Goal: Task Accomplishment & Management: Complete application form

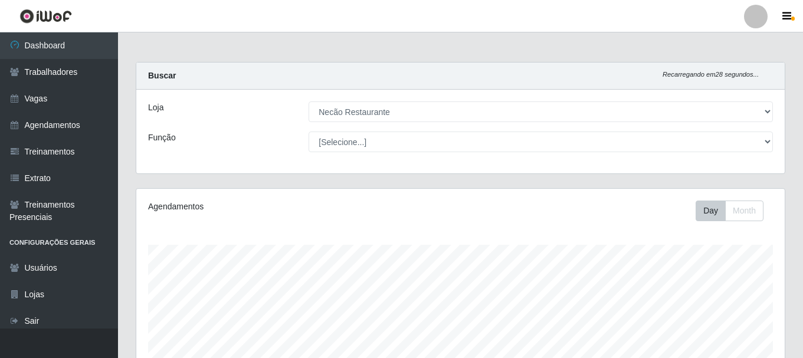
select select "334"
click at [64, 97] on link "Vagas" at bounding box center [59, 99] width 118 height 27
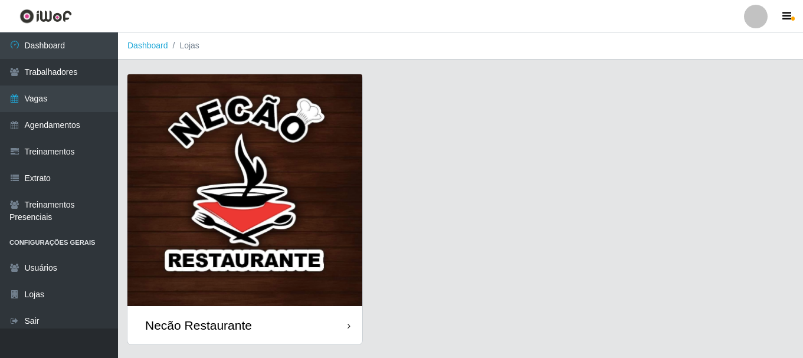
click at [292, 341] on div "Necão Restaurante" at bounding box center [245, 325] width 235 height 38
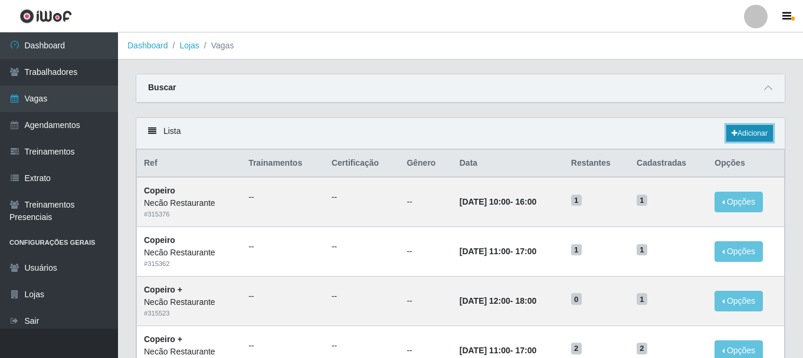
click at [765, 135] on link "Adicionar" at bounding box center [750, 133] width 47 height 17
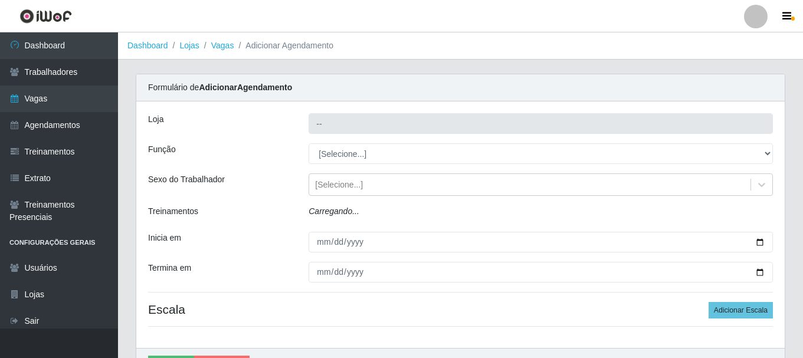
type input "Necão Restaurante"
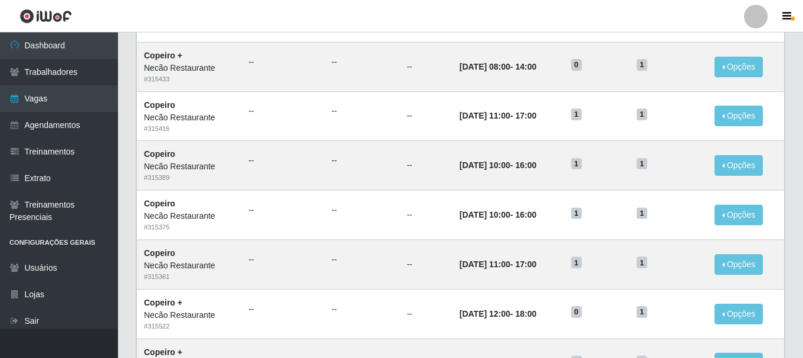
scroll to position [642, 0]
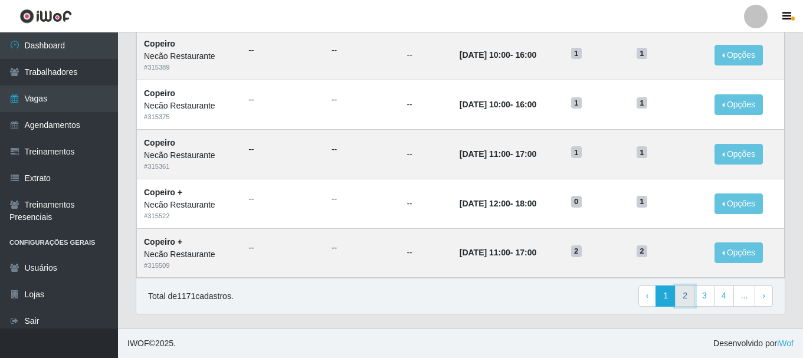
click at [692, 300] on link "2" at bounding box center [685, 296] width 20 height 21
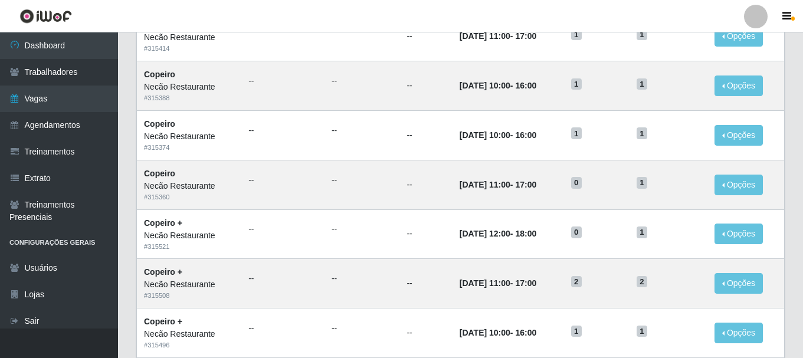
scroll to position [642, 0]
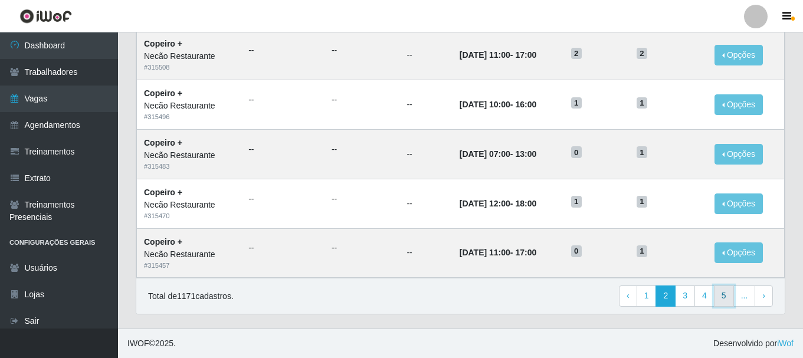
click at [718, 298] on link "5" at bounding box center [724, 296] width 20 height 21
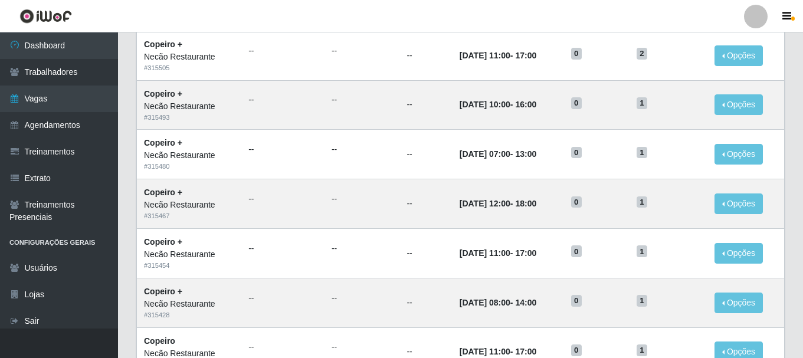
scroll to position [590, 0]
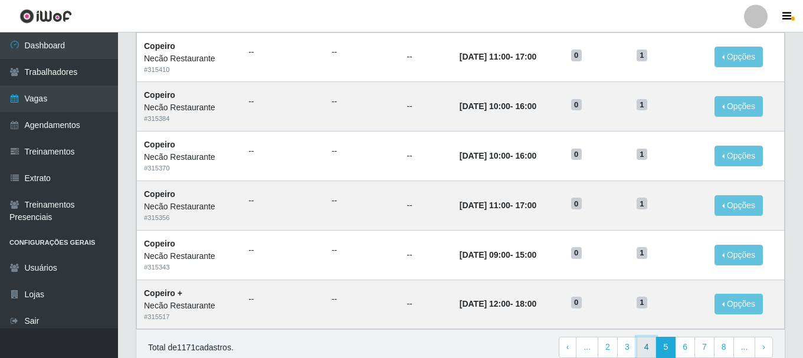
click at [654, 349] on link "4" at bounding box center [647, 347] width 20 height 21
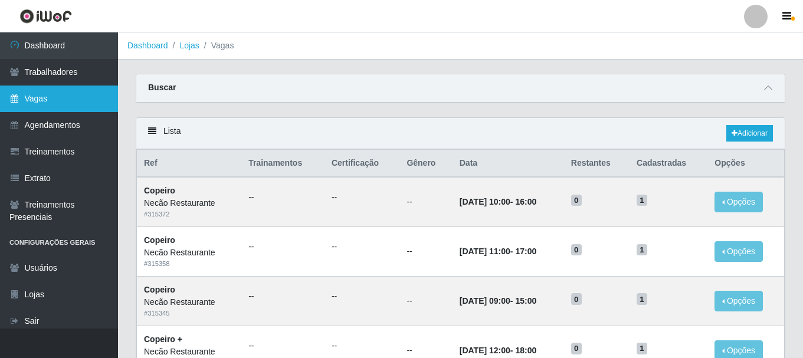
click at [67, 104] on link "Vagas" at bounding box center [59, 99] width 118 height 27
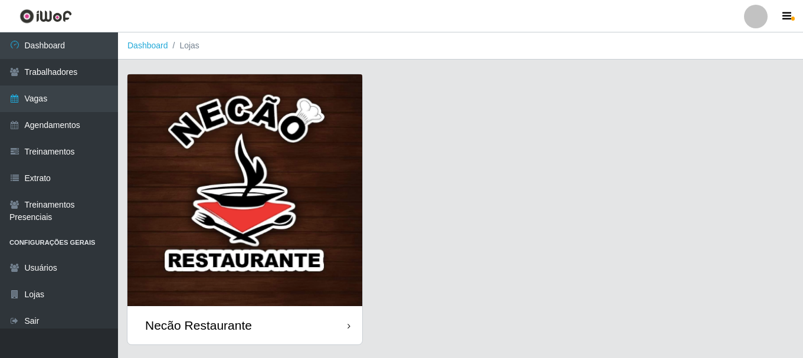
click at [275, 316] on div "Necão Restaurante" at bounding box center [245, 325] width 235 height 38
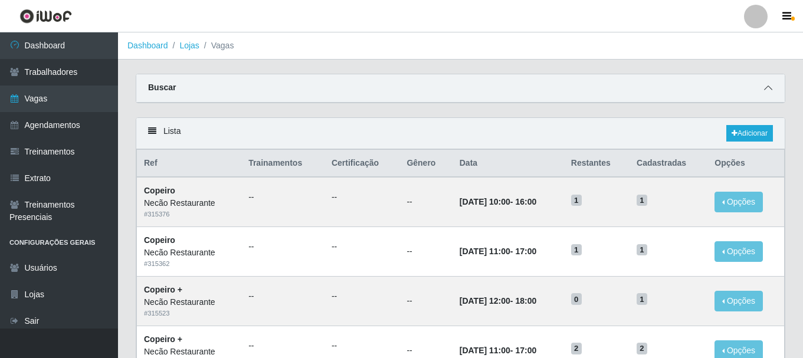
click at [765, 83] on span at bounding box center [769, 88] width 14 height 14
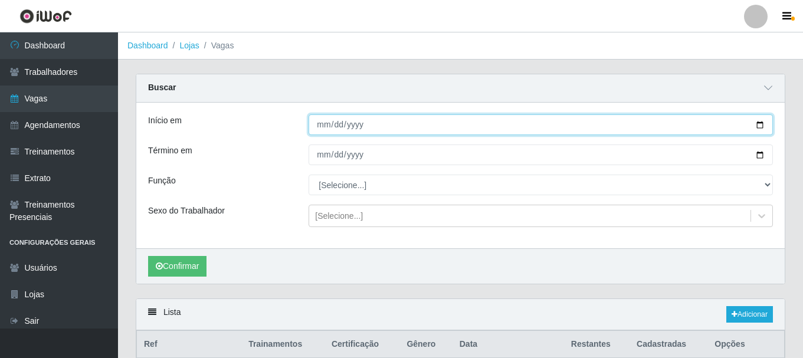
click at [761, 128] on input "Início em" at bounding box center [541, 125] width 465 height 21
type input "2025-08-29"
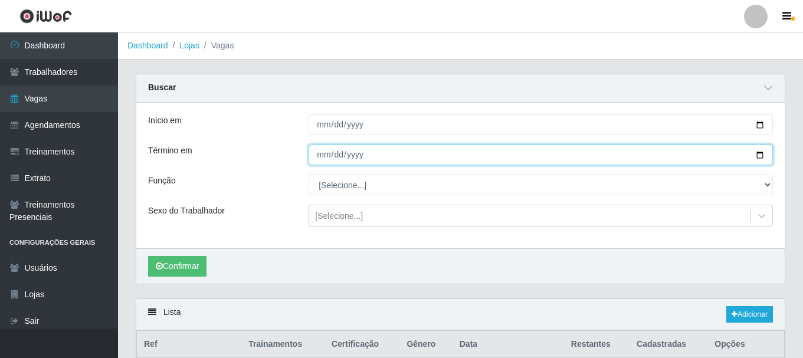
click at [759, 155] on input "Término em" at bounding box center [541, 155] width 465 height 21
type input "2025-08-29"
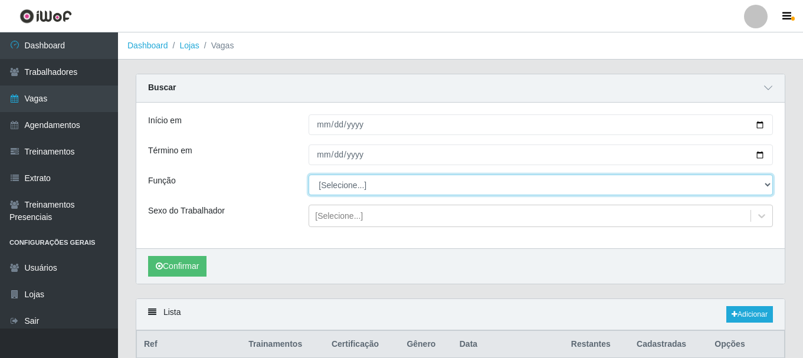
click at [354, 186] on select "[Selecione...] ASG ASG + ASG ++ Auxiliar de Cozinha Auxiliar de Cozinha + Auxil…" at bounding box center [541, 185] width 465 height 21
select select "20"
click at [309, 175] on select "[Selecione...] ASG ASG + ASG ++ Auxiliar de Cozinha Auxiliar de Cozinha + Auxil…" at bounding box center [541, 185] width 465 height 21
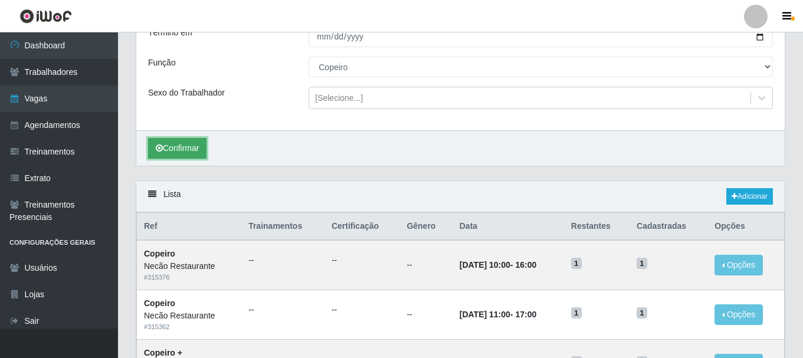
click at [174, 149] on button "Confirmar" at bounding box center [177, 148] width 58 height 21
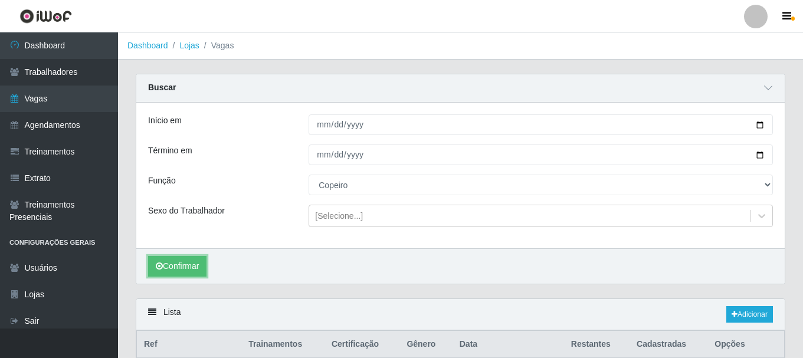
scroll to position [131, 0]
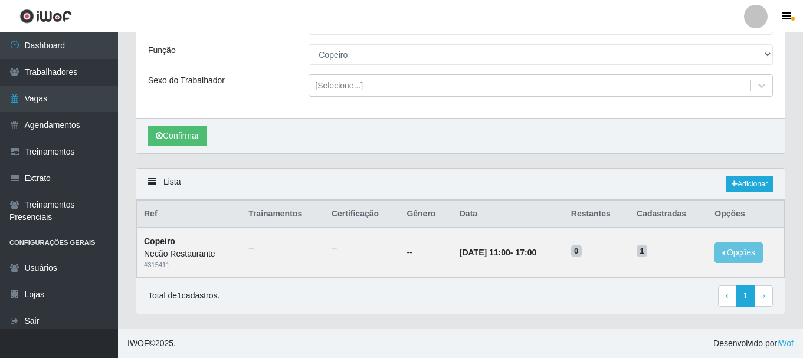
click at [741, 174] on div "Lista Adicionar" at bounding box center [460, 184] width 649 height 31
click at [740, 186] on link "Adicionar" at bounding box center [750, 184] width 47 height 17
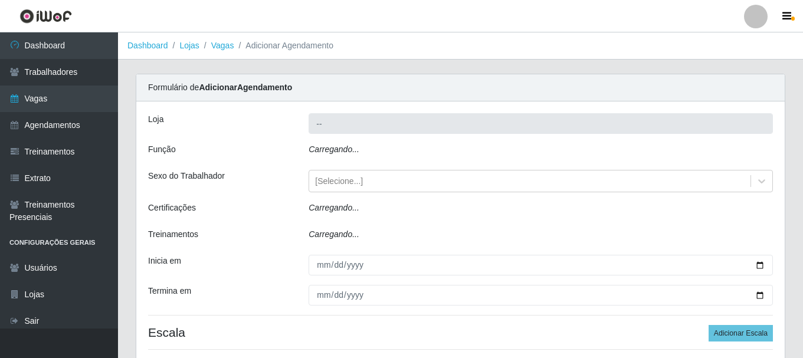
type input "Necão Restaurante"
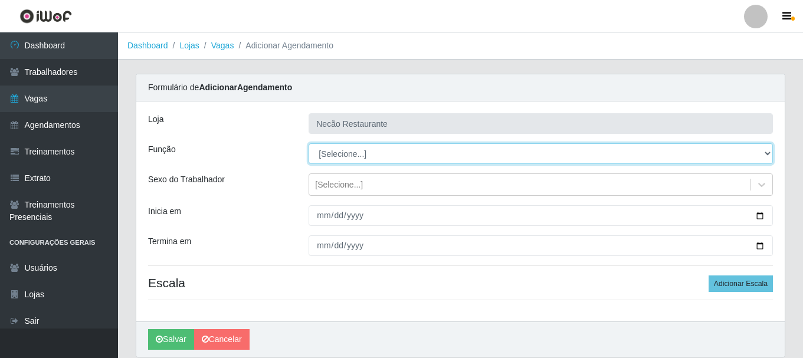
click at [735, 152] on select "[Selecione...] ASG ASG + ASG ++ Auxiliar de Cozinha Auxiliar de Cozinha + Auxil…" at bounding box center [541, 153] width 465 height 21
select select "20"
click at [309, 143] on select "[Selecione...] ASG ASG + ASG ++ Auxiliar de Cozinha Auxiliar de Cozinha + Auxil…" at bounding box center [541, 153] width 465 height 21
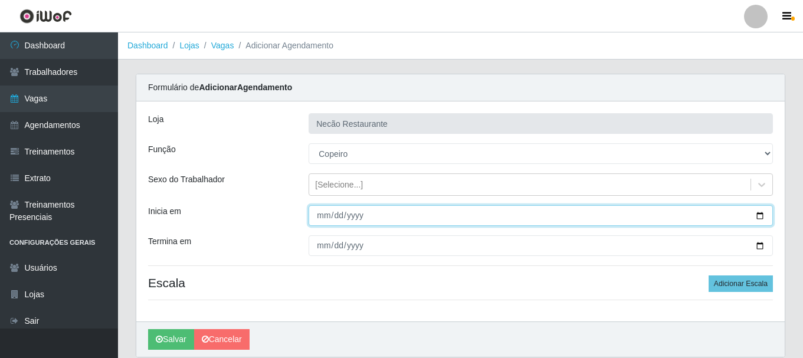
click at [761, 218] on input "Inicia em" at bounding box center [541, 215] width 465 height 21
type input "2025-08-29"
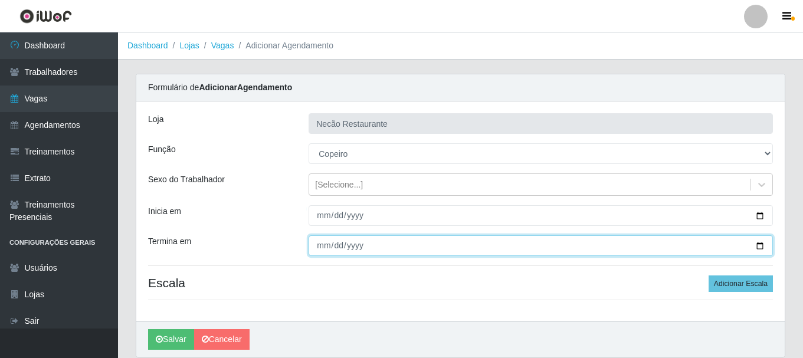
click at [763, 244] on input "Termina em" at bounding box center [541, 246] width 465 height 21
type input "2025-08-29"
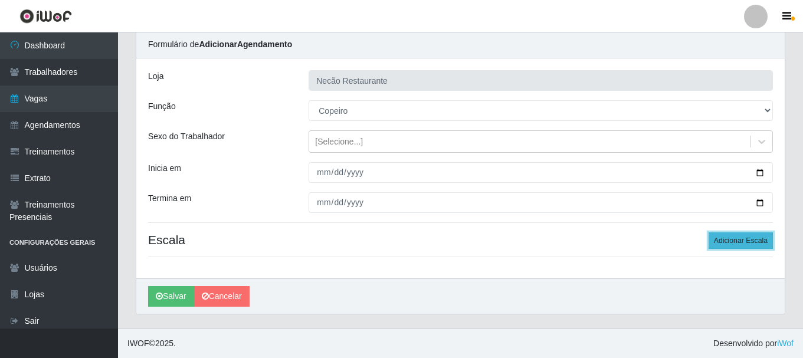
click at [767, 243] on button "Adicionar Escala" at bounding box center [741, 241] width 64 height 17
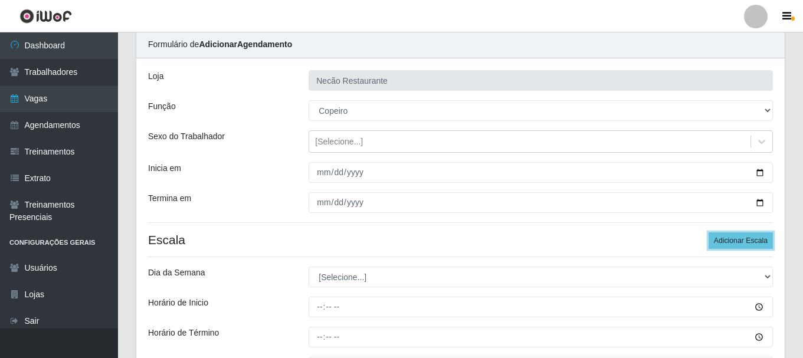
scroll to position [161, 0]
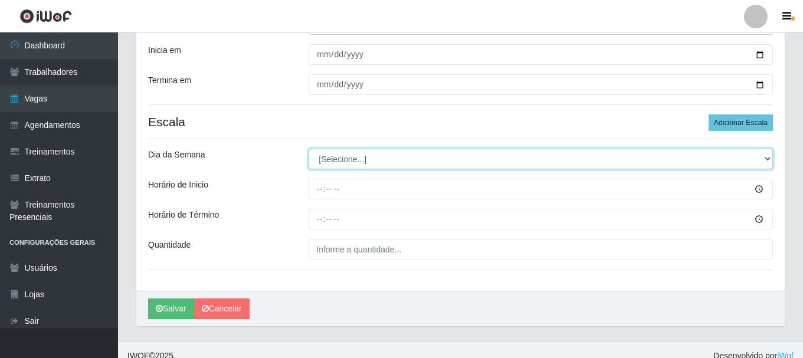
click at [767, 156] on select "[Selecione...] Segunda Terça Quarta Quinta Sexta Sábado Domingo" at bounding box center [541, 159] width 465 height 21
select select "5"
click at [309, 149] on select "[Selecione...] Segunda Terça Quarta Quinta Sexta Sábado Domingo" at bounding box center [541, 159] width 465 height 21
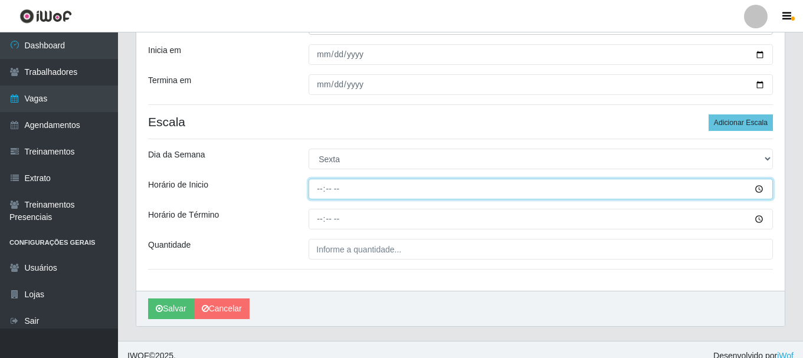
click at [759, 191] on input "Horário de Inicio" at bounding box center [541, 189] width 465 height 21
type input "11:00"
click at [589, 191] on input "11:00" at bounding box center [541, 189] width 465 height 21
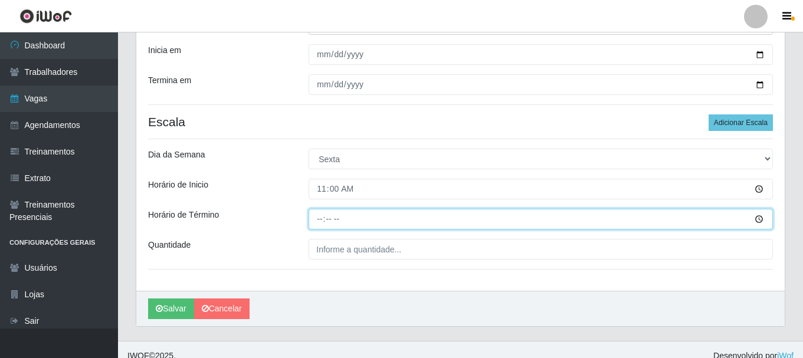
click at [760, 222] on input "Horário de Término" at bounding box center [541, 219] width 465 height 21
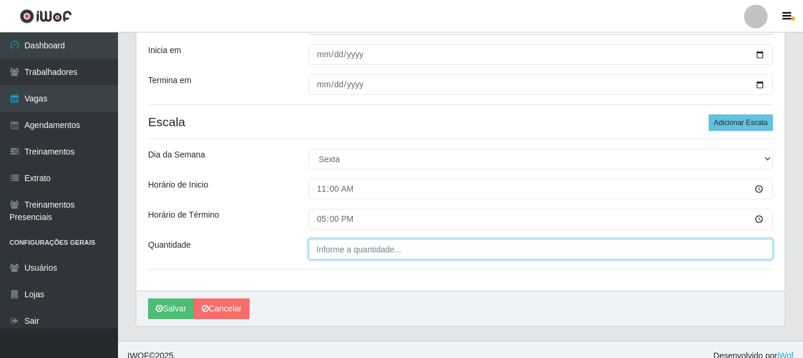
type input "17:00"
click at [369, 249] on input "___" at bounding box center [541, 249] width 465 height 21
type input "1__"
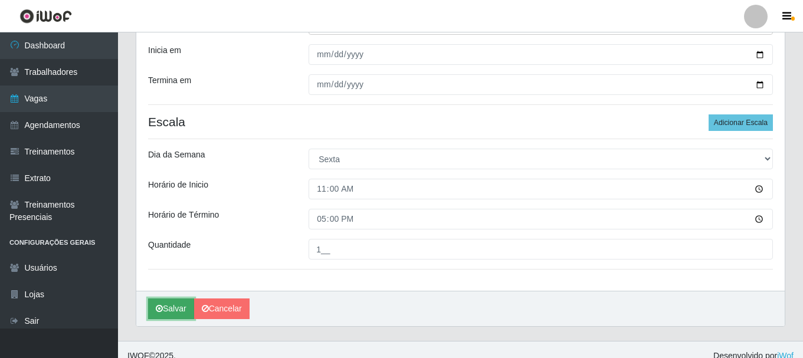
click at [175, 309] on button "Salvar" at bounding box center [171, 309] width 46 height 21
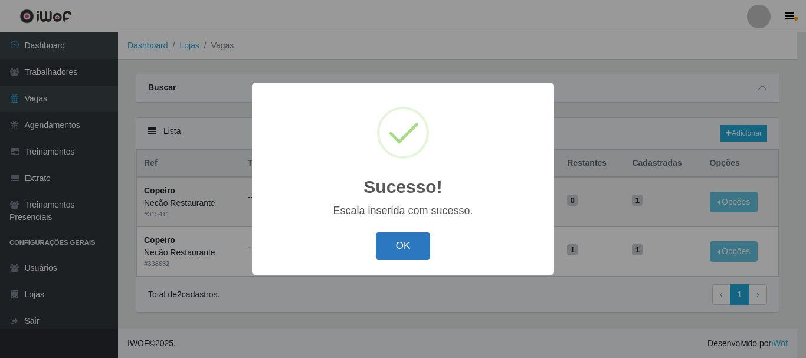
click at [410, 247] on button "OK" at bounding box center [403, 247] width 55 height 28
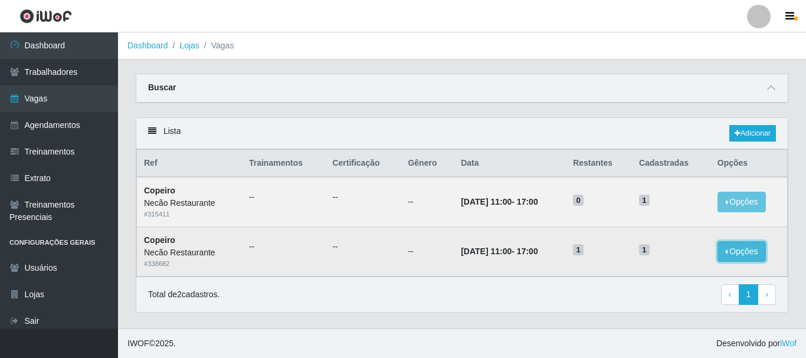
click at [740, 250] on button "Opções" at bounding box center [742, 251] width 48 height 21
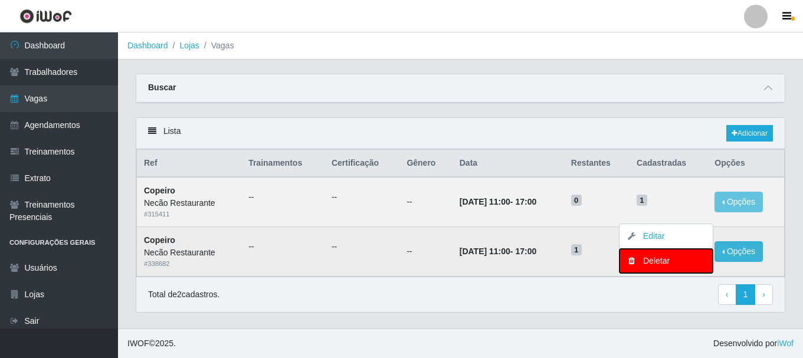
click at [675, 262] on div "Deletar" at bounding box center [667, 261] width 70 height 12
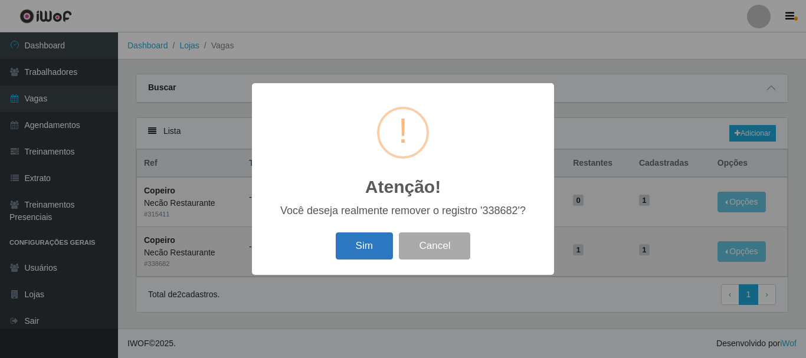
click at [367, 243] on button "Sim" at bounding box center [364, 247] width 57 height 28
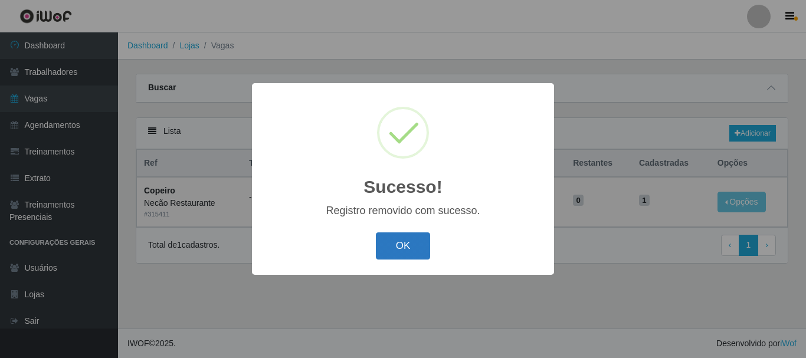
click at [407, 246] on button "OK" at bounding box center [403, 247] width 55 height 28
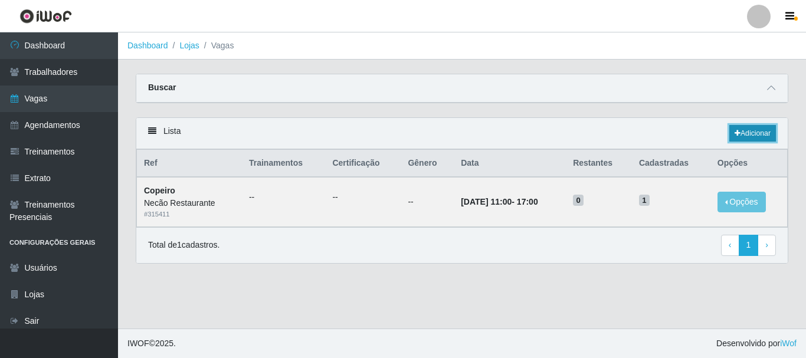
click at [742, 134] on link "Adicionar" at bounding box center [753, 133] width 47 height 17
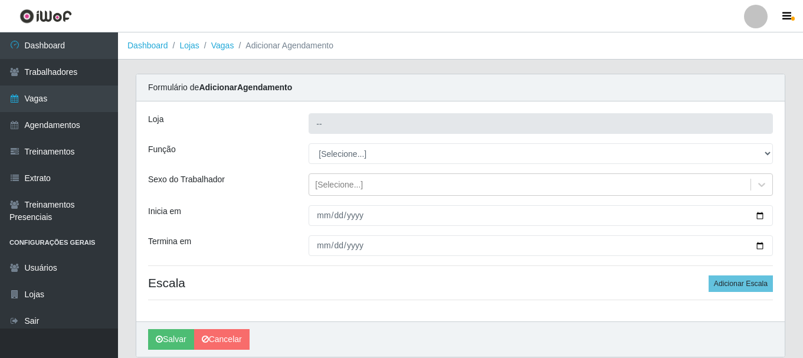
type input "Necão Restaurante"
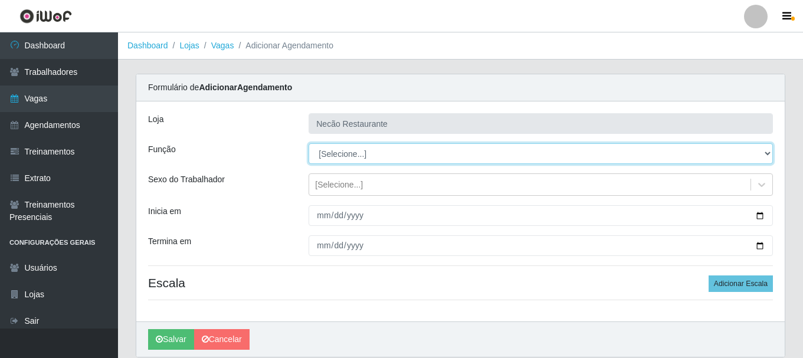
click at [356, 158] on select "[Selecione...] ASG ASG + ASG ++ Auxiliar de Cozinha Auxiliar de Cozinha + Auxil…" at bounding box center [541, 153] width 465 height 21
select select "20"
click at [309, 143] on select "[Selecione...] ASG ASG + ASG ++ Auxiliar de Cozinha Auxiliar de Cozinha + Auxil…" at bounding box center [541, 153] width 465 height 21
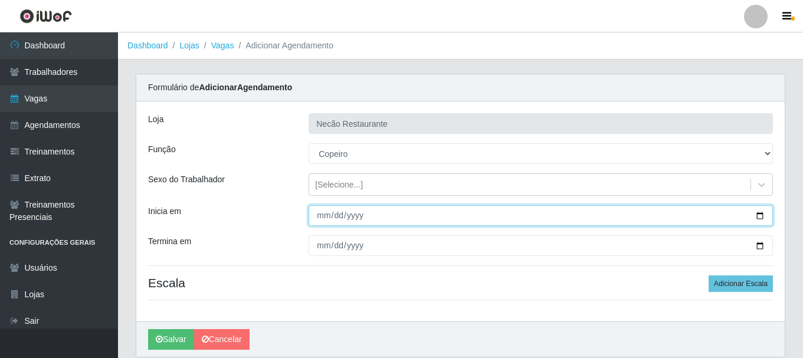
click at [755, 214] on input "Inicia em" at bounding box center [541, 215] width 465 height 21
type input "2025-08-29"
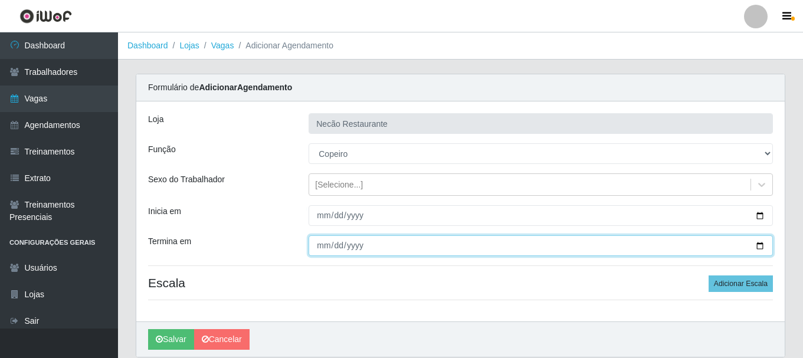
click at [758, 251] on input "Termina em" at bounding box center [541, 246] width 465 height 21
type input "2025-08-29"
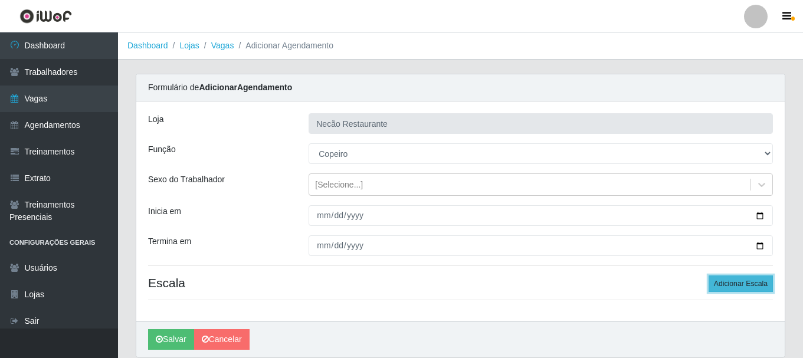
click at [764, 280] on button "Adicionar Escala" at bounding box center [741, 284] width 64 height 17
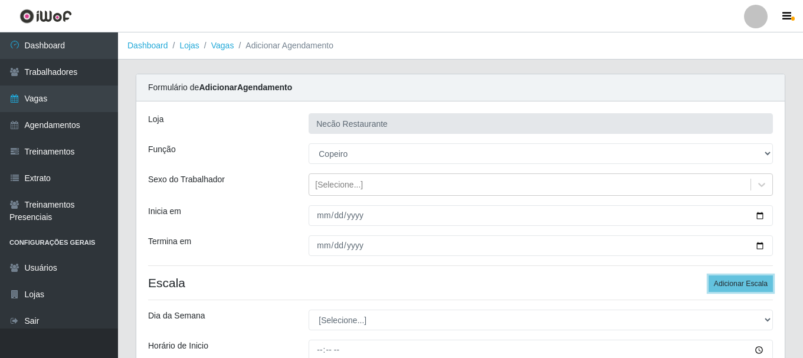
scroll to position [59, 0]
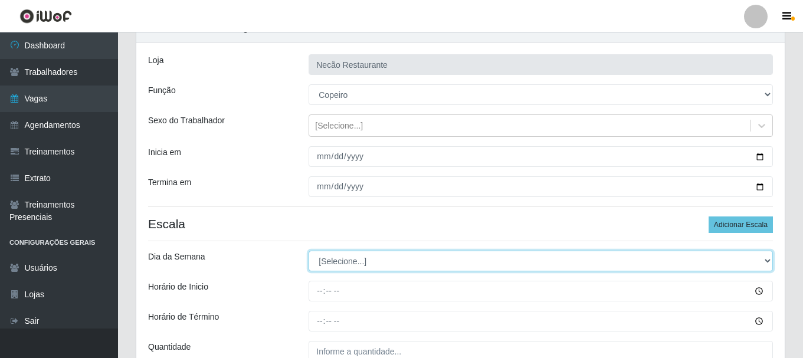
click at [517, 262] on select "[Selecione...] Segunda Terça Quarta Quinta Sexta Sábado Domingo" at bounding box center [541, 261] width 465 height 21
select select "5"
click at [309, 251] on select "[Selecione...] Segunda Terça Quarta Quinta Sexta Sábado Domingo" at bounding box center [541, 261] width 465 height 21
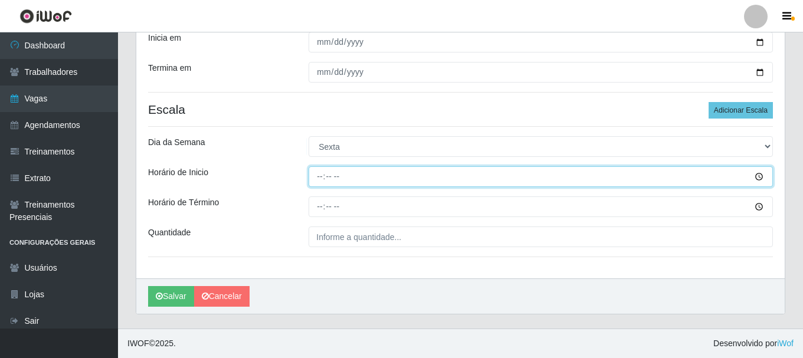
click at [318, 179] on input "Horário de Inicio" at bounding box center [541, 176] width 465 height 21
click at [148, 286] on button "Salvar" at bounding box center [171, 296] width 46 height 21
type input "11:00"
click at [148, 286] on button "Salvar" at bounding box center [171, 296] width 46 height 21
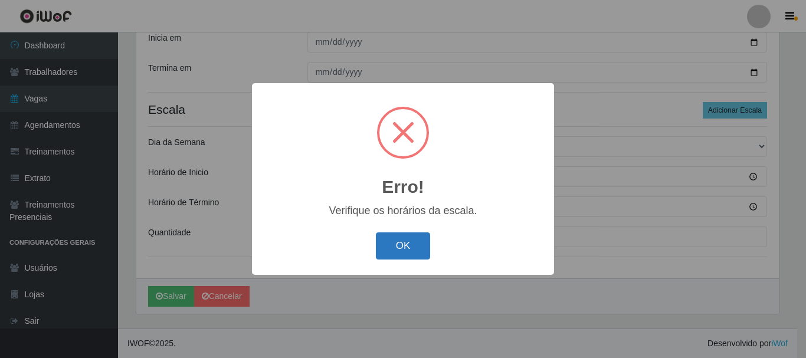
click at [406, 251] on button "OK" at bounding box center [403, 247] width 55 height 28
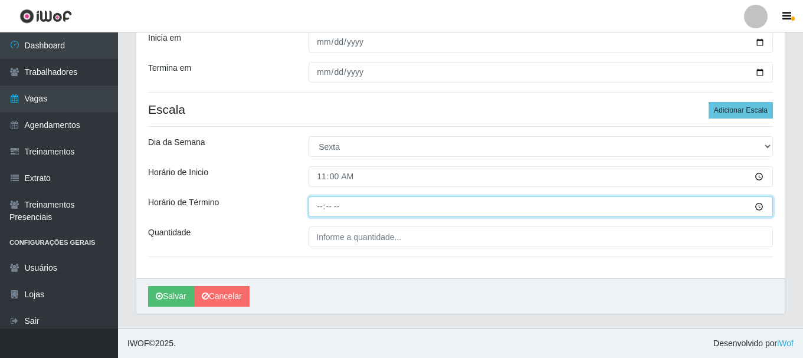
click at [317, 208] on input "Horário de Término" at bounding box center [541, 207] width 465 height 21
click at [148, 286] on button "Salvar" at bounding box center [171, 296] width 46 height 21
type input "17:00"
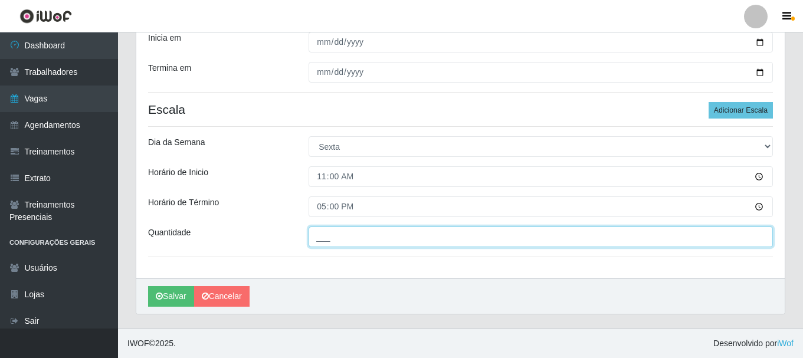
click at [339, 236] on input "___" at bounding box center [541, 237] width 465 height 21
type input "1__"
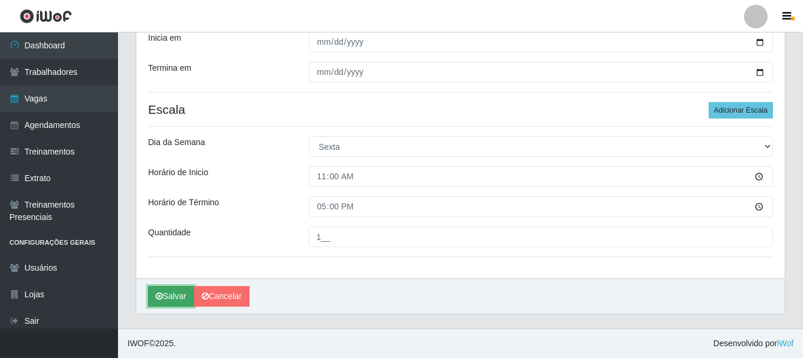
click at [170, 298] on button "Salvar" at bounding box center [171, 296] width 46 height 21
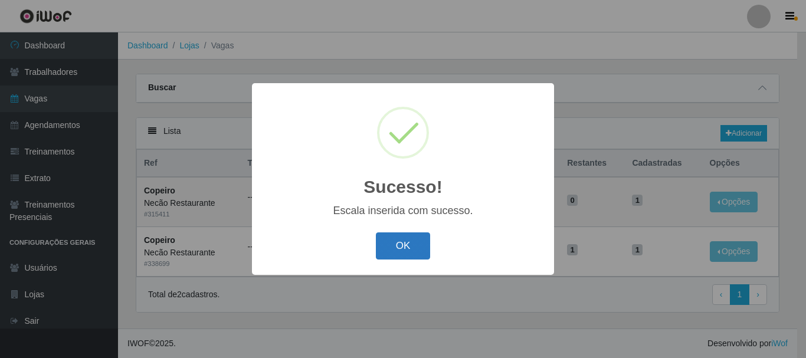
click at [390, 246] on button "OK" at bounding box center [403, 247] width 55 height 28
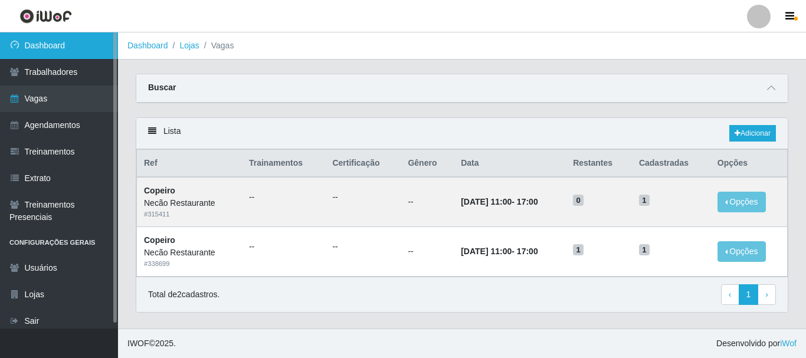
click at [52, 47] on link "Dashboard" at bounding box center [59, 45] width 118 height 27
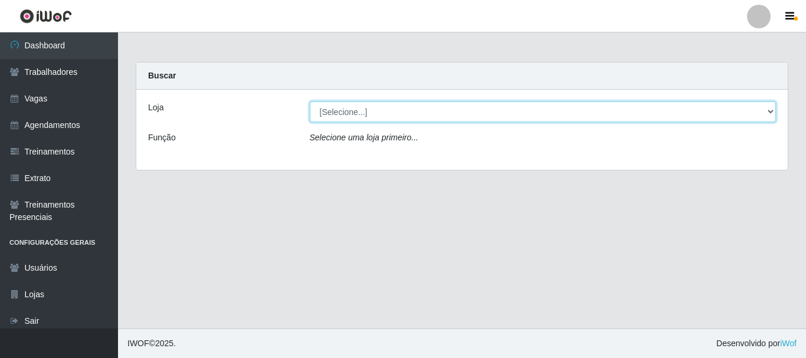
click at [364, 116] on select "[Selecione...] Necão Restaurante" at bounding box center [543, 112] width 467 height 21
select select "334"
click at [310, 102] on select "[Selecione...] Necão Restaurante" at bounding box center [543, 112] width 467 height 21
